Goal: Transaction & Acquisition: Purchase product/service

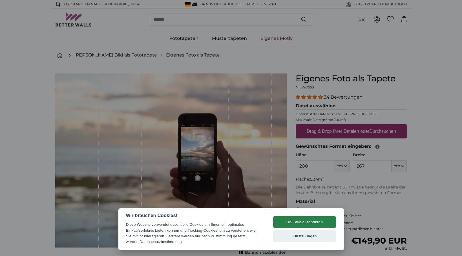
click at [326, 222] on button "OK - alle akzeptieren" at bounding box center [304, 222] width 63 height 12
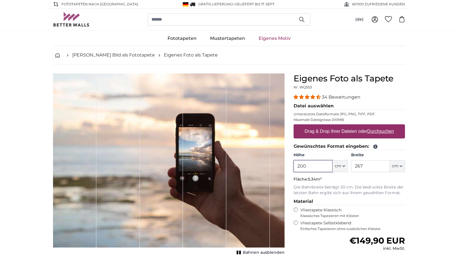
drag, startPoint x: 311, startPoint y: 166, endPoint x: 292, endPoint y: 166, distance: 18.6
click at [292, 166] on div "Eigenes Foto als Tapete Nr. WQ553 34 Bewertungen Datei auswählen Unterstützte D…" at bounding box center [349, 200] width 120 height 254
type input "300"
drag, startPoint x: 361, startPoint y: 165, endPoint x: 339, endPoint y: 166, distance: 22.0
click at [339, 166] on div "Höhe 300 ft cm Centimeter (cm) Inches (inch) Feet (ft. in.) Breite 267 ft cm Ce…" at bounding box center [349, 162] width 111 height 20
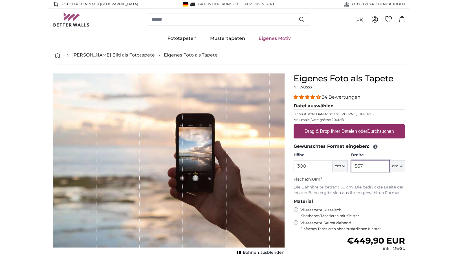
type input "567"
click at [329, 189] on p "Die Bahnbreite beträgt 50 cm. Die bedruckte Breite der letzten Bahn ergibt sich…" at bounding box center [349, 189] width 111 height 11
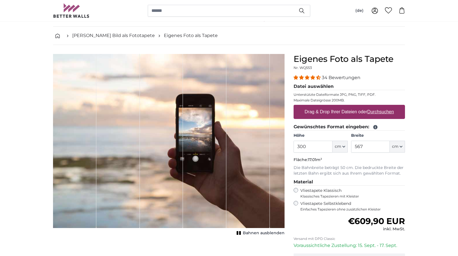
scroll to position [34, 0]
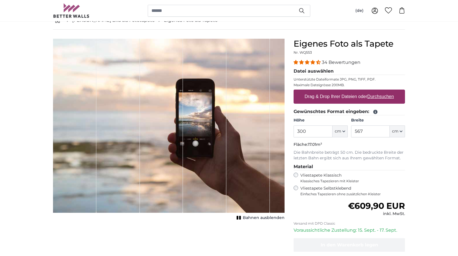
click at [241, 217] on rect "1 of 1" at bounding box center [240, 218] width 2 height 4
click at [241, 217] on icon "1 of 1" at bounding box center [239, 217] width 6 height 4
